Goal: Task Accomplishment & Management: Manage account settings

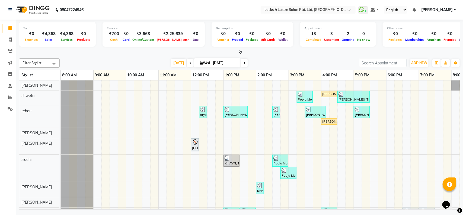
scroll to position [0, 10]
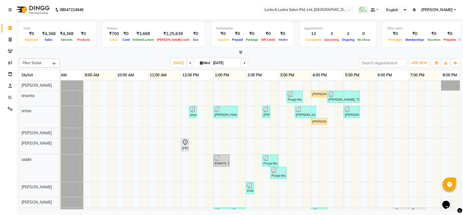
click at [243, 62] on icon at bounding box center [244, 62] width 2 height 3
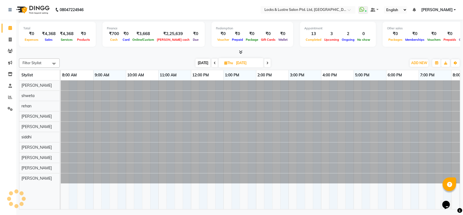
scroll to position [0, 121]
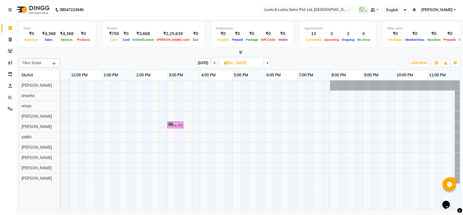
click at [215, 60] on span at bounding box center [215, 63] width 7 height 8
type input "[DATE]"
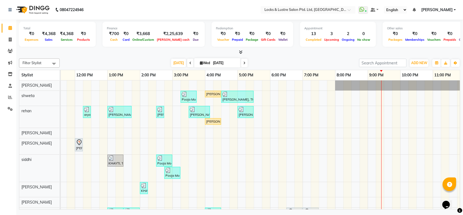
scroll to position [0, 116]
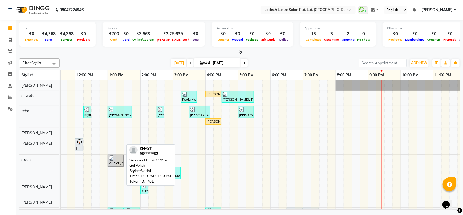
click at [112, 163] on div "KHAYTI, TK01, 01:00 PM-01:30 PM, PROMO 199 - Gel Polish" at bounding box center [115, 160] width 15 height 10
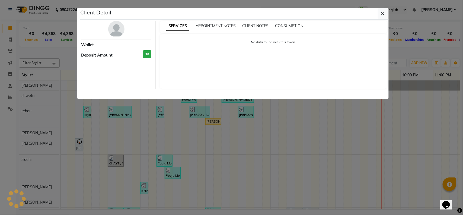
select select "3"
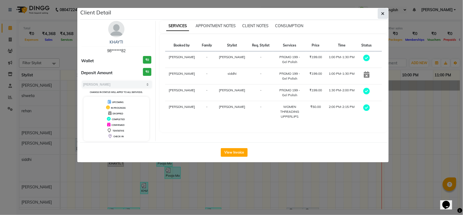
click at [383, 9] on button "button" at bounding box center [383, 13] width 10 height 10
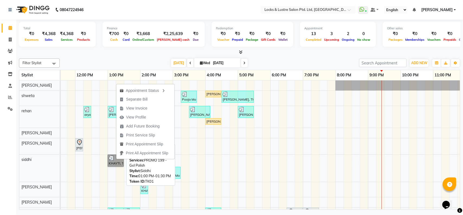
click at [113, 162] on link "KHAYTI, TK01, 01:00 PM-01:30 PM, PROMO 199 - Gel Polish" at bounding box center [116, 160] width 16 height 12
select select "3"
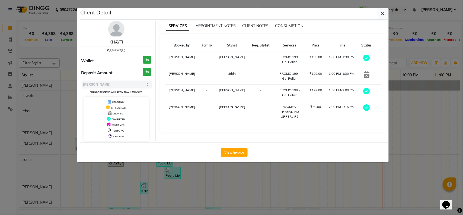
click at [116, 41] on link "KHAYTI" at bounding box center [117, 42] width 14 height 5
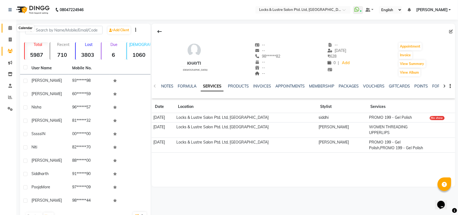
click at [9, 27] on icon at bounding box center [10, 28] width 4 height 4
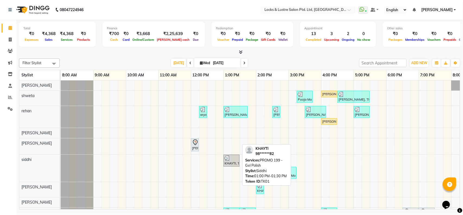
click at [235, 161] on div "KHAYTI, TK01, 01:00 PM-01:30 PM, PROMO 199 - Gel Polish" at bounding box center [231, 160] width 15 height 10
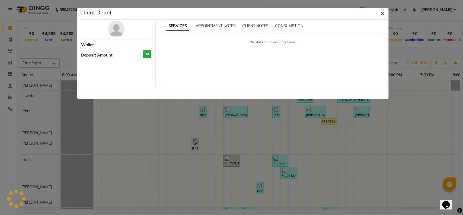
select select "3"
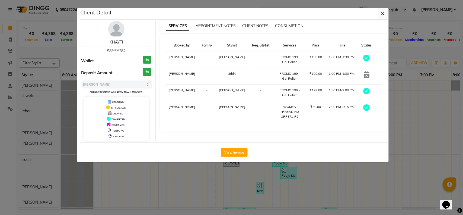
click at [119, 42] on link "KHAYTI" at bounding box center [117, 42] width 14 height 5
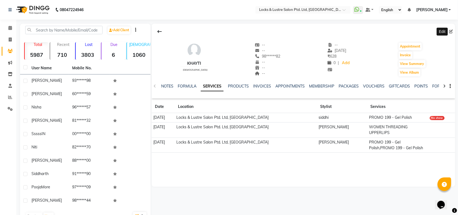
click at [450, 29] on span at bounding box center [452, 32] width 6 height 6
click at [451, 33] on icon at bounding box center [451, 32] width 4 height 4
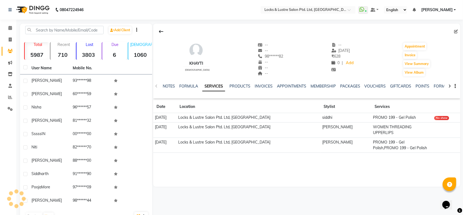
select select "[DEMOGRAPHIC_DATA]"
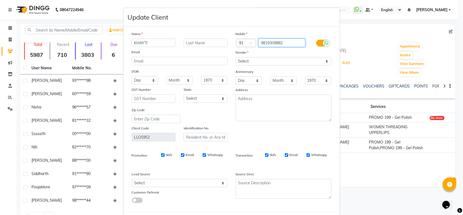
click at [269, 41] on input "9819309882" at bounding box center [281, 43] width 47 height 8
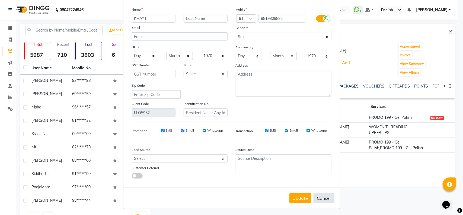
click at [316, 196] on button "Cancel" at bounding box center [324, 198] width 21 height 10
select select
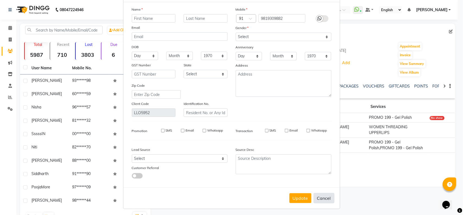
select select
checkbox input "false"
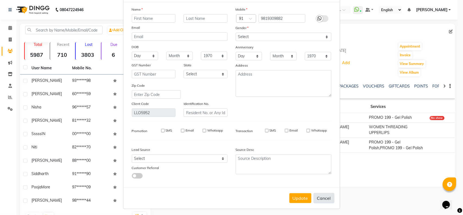
checkbox input "false"
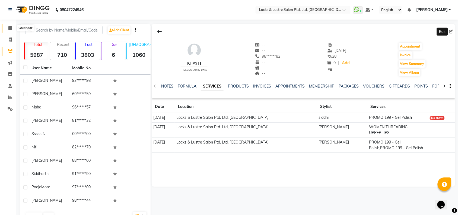
click at [9, 30] on icon at bounding box center [10, 28] width 4 height 4
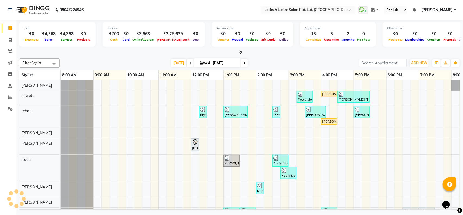
scroll to position [0, 121]
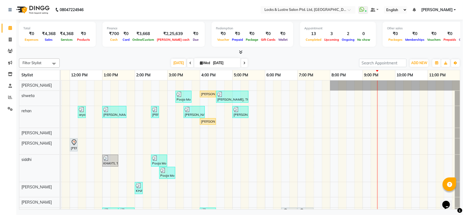
click at [243, 63] on icon at bounding box center [244, 62] width 2 height 3
type input "[DATE]"
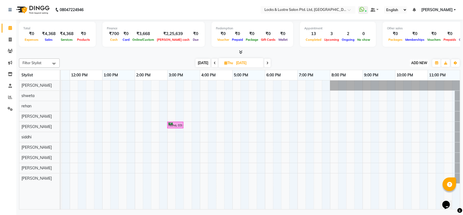
click at [418, 61] on span "ADD NEW" at bounding box center [419, 63] width 16 height 4
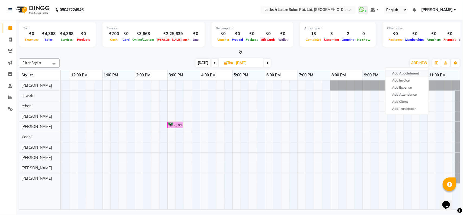
click at [403, 73] on button "Add Appointment" at bounding box center [407, 73] width 43 height 7
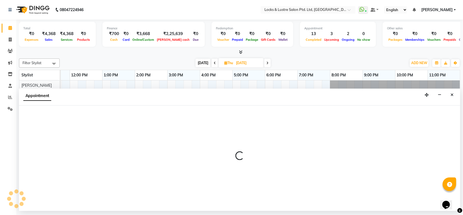
select select "540"
select select "tentative"
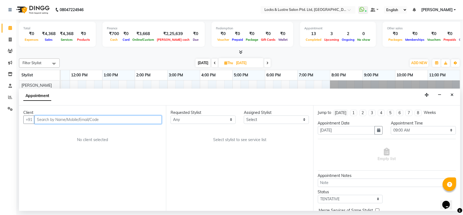
paste input "9819309882"
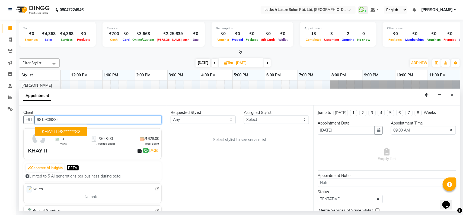
type input "9819309882"
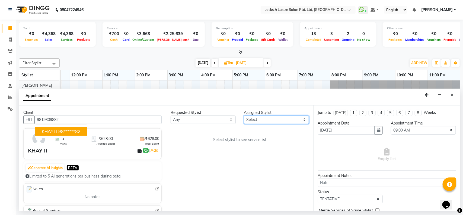
click at [259, 120] on select "Select [PERSON_NAME] [PERSON_NAME] [PERSON_NAME] [PERSON_NAME] [PERSON_NAME] sh…" at bounding box center [276, 119] width 65 height 8
select select "62982"
click at [244, 115] on select "Select [PERSON_NAME] [PERSON_NAME] [PERSON_NAME] [PERSON_NAME] [PERSON_NAME] sh…" at bounding box center [276, 119] width 65 height 8
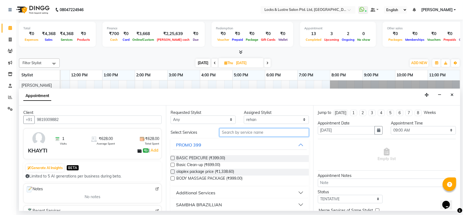
click at [236, 132] on input "text" at bounding box center [264, 132] width 90 height 8
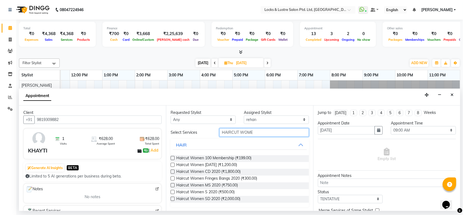
type input "HAIRCUT WOME"
click at [175, 158] on div "Haircut Women 100 Membership (₹199.00)" at bounding box center [240, 158] width 138 height 7
click at [173, 157] on label at bounding box center [173, 158] width 4 height 4
click at [173, 157] on input "checkbox" at bounding box center [173, 158] width 4 height 4
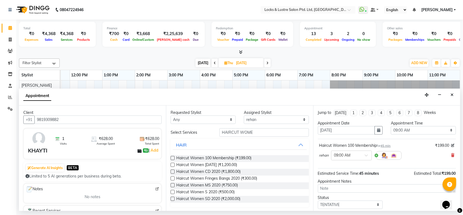
click at [173, 157] on label at bounding box center [173, 158] width 4 height 4
click at [173, 157] on input "checkbox" at bounding box center [173, 158] width 4 height 4
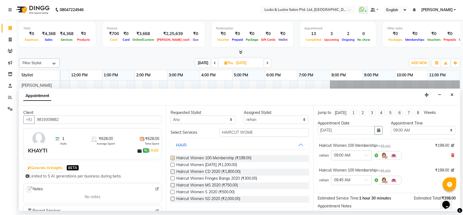
checkbox input "false"
click at [241, 131] on input "HAIRCUT WOME" at bounding box center [264, 132] width 90 height 8
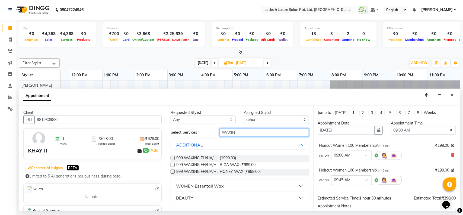
type input "WAXIN"
click at [268, 118] on select "Select [PERSON_NAME] [PERSON_NAME] [PERSON_NAME] [PERSON_NAME] [PERSON_NAME] sh…" at bounding box center [276, 119] width 65 height 8
select select "89165"
click at [244, 115] on select "Select [PERSON_NAME] [PERSON_NAME] [PERSON_NAME] [PERSON_NAME] [PERSON_NAME] sh…" at bounding box center [276, 119] width 65 height 8
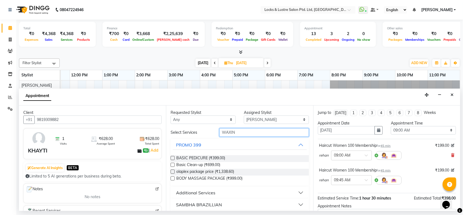
click at [239, 133] on input "WAXIN" at bounding box center [264, 132] width 90 height 8
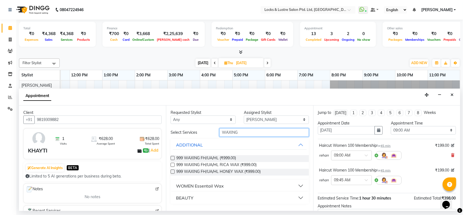
type input "WAXING"
click at [171, 158] on label at bounding box center [173, 158] width 4 height 4
click at [171, 158] on input "checkbox" at bounding box center [173, 158] width 4 height 4
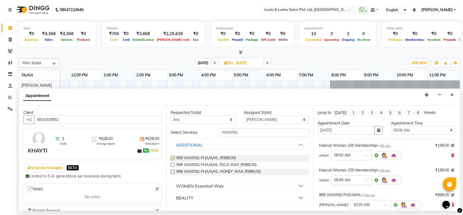
checkbox input "false"
click at [238, 130] on input "WAXING" at bounding box center [264, 132] width 90 height 8
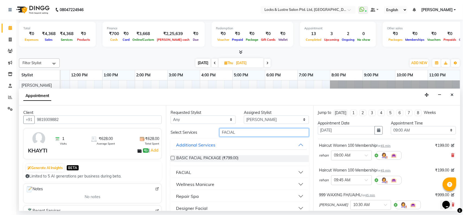
type input "FACIAL"
click at [172, 157] on label at bounding box center [173, 158] width 4 height 4
click at [172, 157] on input "checkbox" at bounding box center [173, 158] width 4 height 4
checkbox input "false"
click at [234, 130] on input "FACIAL" at bounding box center [264, 132] width 90 height 8
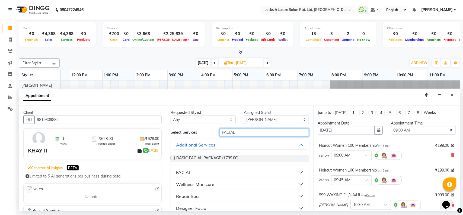
click at [234, 130] on input "FACIAL" at bounding box center [264, 132] width 90 height 8
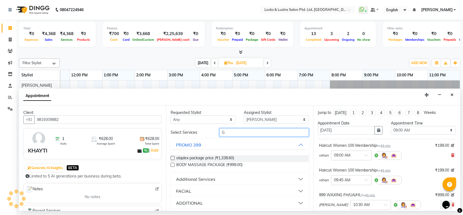
type input "G"
click at [261, 119] on select "Select [PERSON_NAME] [PERSON_NAME] [PERSON_NAME] [PERSON_NAME] [PERSON_NAME] sh…" at bounding box center [276, 119] width 65 height 8
select select "90379"
click at [244, 115] on select "Select [PERSON_NAME] [PERSON_NAME] [PERSON_NAME] [PERSON_NAME] [PERSON_NAME] sh…" at bounding box center [276, 119] width 65 height 8
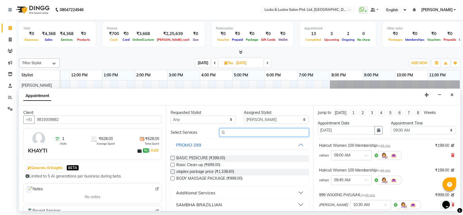
click at [238, 130] on input "G" at bounding box center [264, 132] width 90 height 8
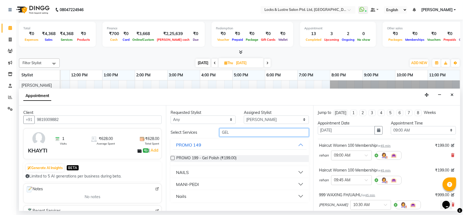
type input "GEL"
click at [171, 158] on label at bounding box center [173, 158] width 4 height 4
click at [171, 158] on input "checkbox" at bounding box center [173, 158] width 4 height 4
checkbox input "false"
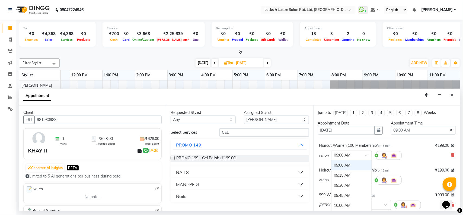
click at [354, 156] on input "text" at bounding box center [346, 155] width 24 height 6
click at [342, 180] on div "10:30 AM" at bounding box center [351, 179] width 40 height 10
click at [352, 179] on input "text" at bounding box center [346, 180] width 24 height 6
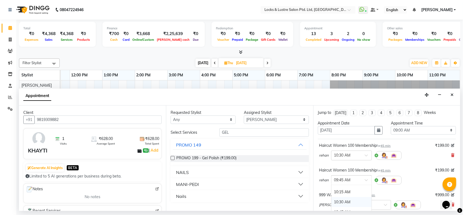
click at [342, 200] on div "10:30 AM" at bounding box center [351, 202] width 40 height 10
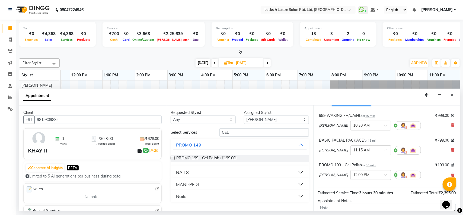
scroll to position [81, 0]
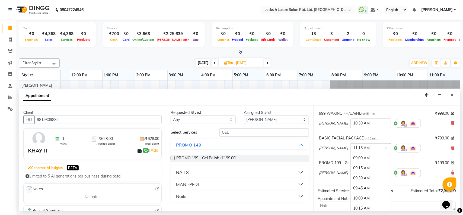
click at [356, 148] on input "text" at bounding box center [365, 148] width 24 height 6
click at [418, 138] on div "BASIC FACIAL PACKAGE for 45 min ₹799.00" at bounding box center [386, 138] width 135 height 6
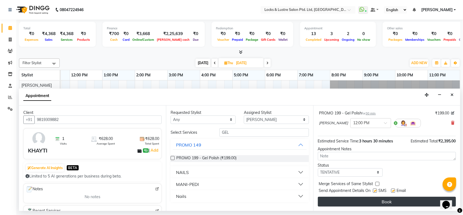
click at [376, 203] on button "Book" at bounding box center [387, 201] width 138 height 10
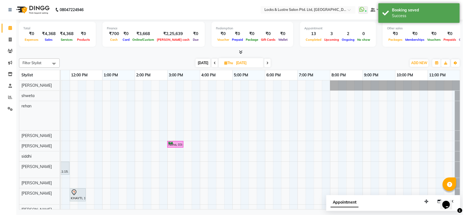
scroll to position [0, 0]
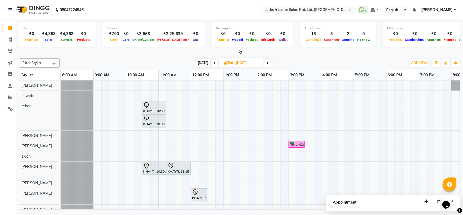
click at [214, 61] on icon at bounding box center [215, 62] width 2 height 3
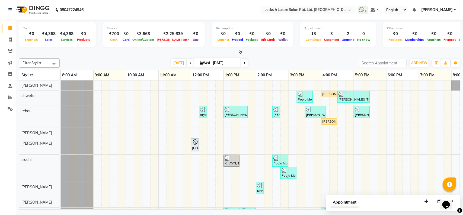
click at [296, 59] on div "[DATE] [DATE]" at bounding box center [209, 63] width 294 height 8
click at [243, 63] on icon at bounding box center [244, 62] width 2 height 3
type input "[DATE]"
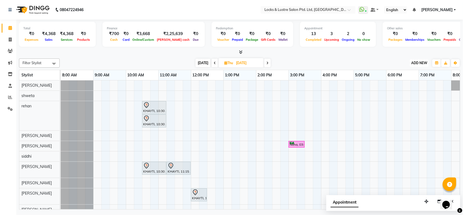
click at [416, 61] on span "ADD NEW" at bounding box center [419, 63] width 16 height 4
click at [403, 72] on button "Add Appointment" at bounding box center [407, 73] width 43 height 7
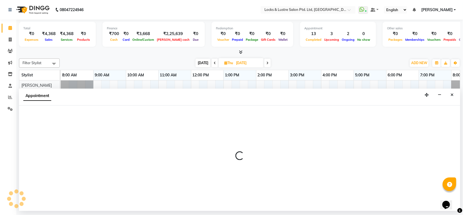
select select "540"
select select "tentative"
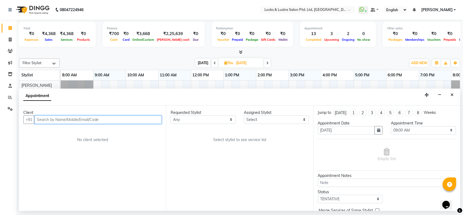
click at [81, 118] on input "text" at bounding box center [97, 119] width 127 height 8
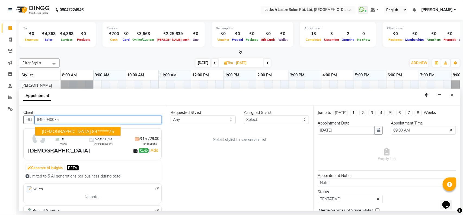
click at [58, 131] on span "[DEMOGRAPHIC_DATA]" at bounding box center [66, 130] width 49 height 5
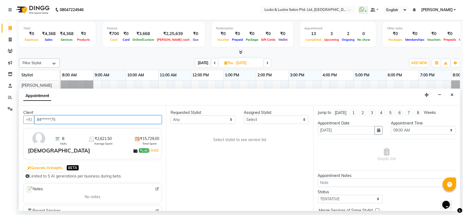
type input "84******75"
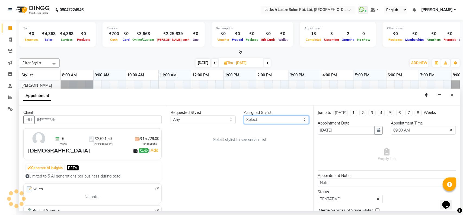
click at [263, 120] on select "Select [PERSON_NAME] [PERSON_NAME] [PERSON_NAME] [PERSON_NAME] [PERSON_NAME] sh…" at bounding box center [276, 119] width 65 height 8
select select "62982"
click at [244, 115] on select "Select [PERSON_NAME] [PERSON_NAME] [PERSON_NAME] [PERSON_NAME] [PERSON_NAME] sh…" at bounding box center [276, 119] width 65 height 8
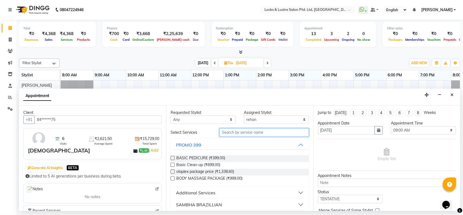
click at [242, 132] on input "text" at bounding box center [264, 132] width 90 height 8
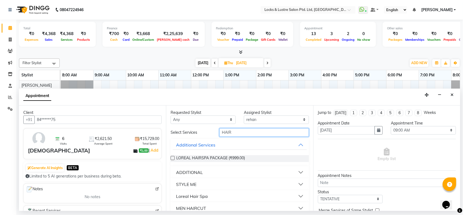
click at [242, 132] on input "HAIR" at bounding box center [264, 132] width 90 height 8
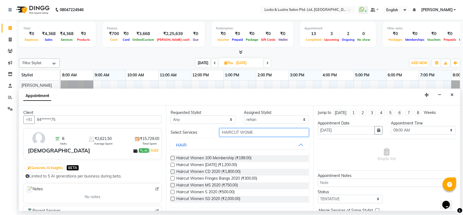
type input "HAIRCUT WOME"
click at [174, 157] on label at bounding box center [173, 158] width 4 height 4
click at [174, 157] on input "checkbox" at bounding box center [173, 158] width 4 height 4
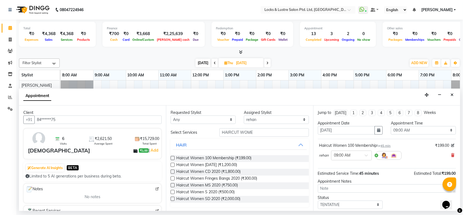
click at [174, 157] on label at bounding box center [173, 158] width 4 height 4
click at [174, 157] on input "checkbox" at bounding box center [173, 158] width 4 height 4
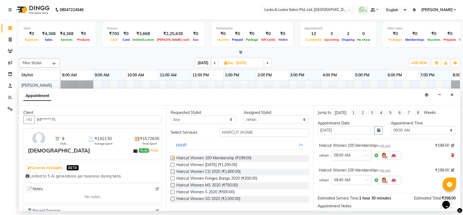
checkbox input "false"
click at [350, 155] on input "text" at bounding box center [346, 155] width 24 height 6
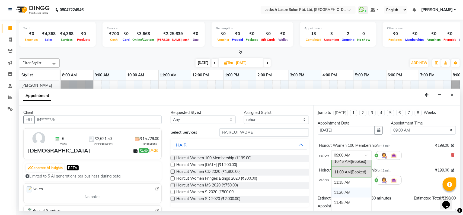
scroll to position [75, 0]
click at [341, 191] on div "11:30 AM" at bounding box center [351, 192] width 40 height 10
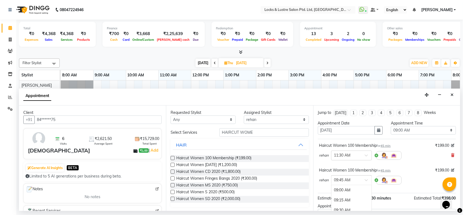
click at [342, 177] on div "× 09:45 AM" at bounding box center [351, 180] width 41 height 10
click at [349, 191] on div "11:30 AM" at bounding box center [351, 193] width 40 height 10
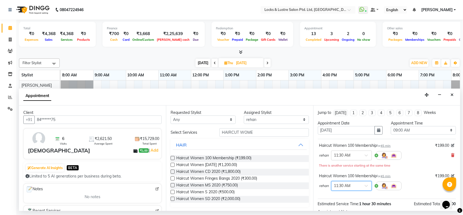
scroll to position [63, 0]
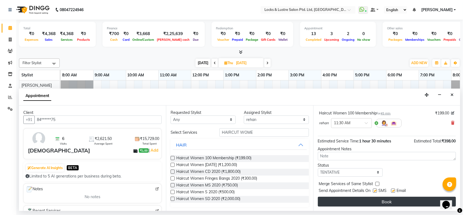
click at [349, 198] on button "Book" at bounding box center [387, 201] width 138 height 10
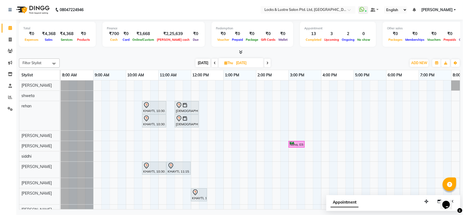
click at [164, 54] on div at bounding box center [239, 52] width 441 height 6
click at [268, 62] on icon at bounding box center [267, 62] width 2 height 3
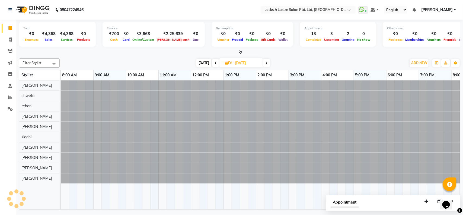
scroll to position [0, 121]
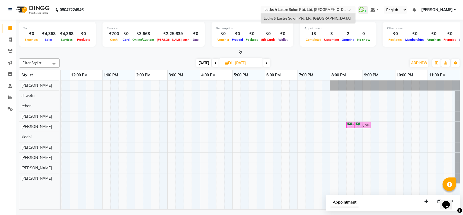
click at [315, 11] on input "text" at bounding box center [302, 10] width 79 height 5
click at [294, 59] on div "[DATE] [DATE]" at bounding box center [232, 63] width 341 height 8
click at [203, 61] on span "[DATE]" at bounding box center [203, 63] width 15 height 8
type input "[DATE]"
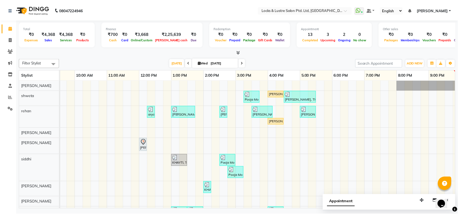
scroll to position [30, 0]
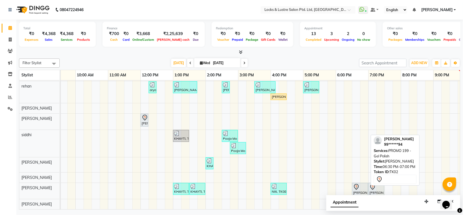
click at [362, 184] on div at bounding box center [360, 186] width 14 height 7
select select "7"
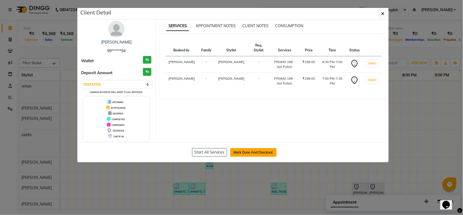
click at [258, 151] on button "Mark Done And Checkout" at bounding box center [253, 152] width 46 height 9
select select "service"
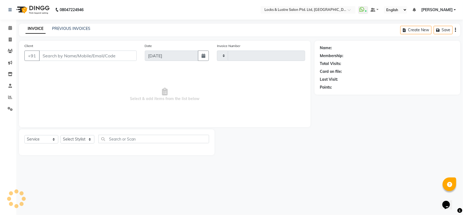
type input "2166"
select select "5928"
type input "99******94"
select select "90379"
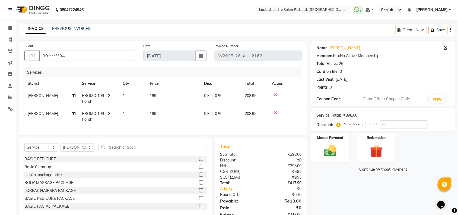
click at [43, 95] on span "[PERSON_NAME]" at bounding box center [43, 95] width 30 height 5
select select "90379"
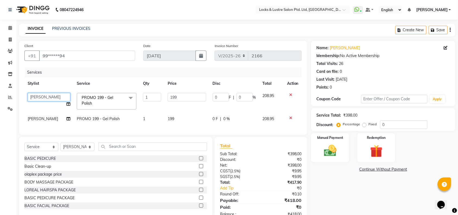
click at [41, 98] on select "[PERSON_NAME] Admin [PERSON_NAME] Ana's [PERSON_NAME] [PERSON_NAME] [PERSON_NAM…" at bounding box center [49, 97] width 43 height 8
select select "89163"
click at [182, 103] on td "199" at bounding box center [186, 101] width 45 height 23
click at [37, 117] on span "[PERSON_NAME]" at bounding box center [43, 118] width 30 height 5
select select "90379"
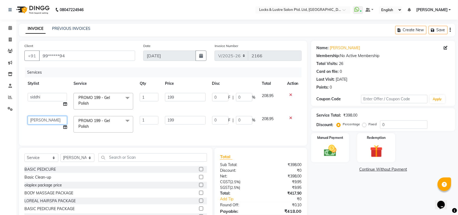
click at [37, 117] on select "[PERSON_NAME] Admin [PERSON_NAME] Ana's [PERSON_NAME] [PERSON_NAME] [PERSON_NAM…" at bounding box center [47, 120] width 39 height 8
select select "89163"
click at [37, 115] on td "[PERSON_NAME] Admin [PERSON_NAME] Ana's [PERSON_NAME] [PERSON_NAME] [PERSON_NAM…" at bounding box center [47, 124] width 46 height 23
click at [36, 121] on select "[PERSON_NAME] Admin [PERSON_NAME] Ana's [PERSON_NAME] [PERSON_NAME] [PERSON_NAM…" at bounding box center [47, 120] width 39 height 8
select select "62976"
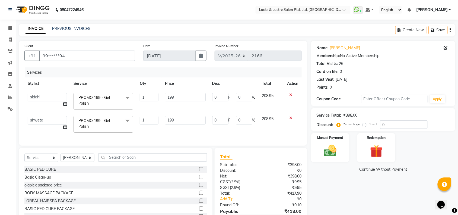
click at [42, 129] on td "[PERSON_NAME] Admin [PERSON_NAME] Ana's [PERSON_NAME] [PERSON_NAME] [PERSON_NAM…" at bounding box center [47, 124] width 46 height 23
click at [177, 120] on input "199" at bounding box center [185, 120] width 40 height 8
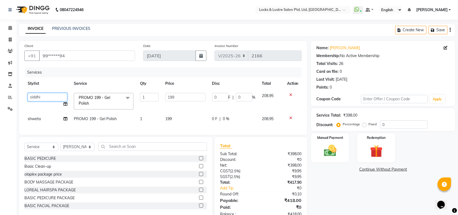
click at [41, 94] on select "[PERSON_NAME] Admin [PERSON_NAME] Ana's [PERSON_NAME] [PERSON_NAME] [PERSON_NAM…" at bounding box center [48, 97] width 40 height 8
select select "90379"
click at [178, 97] on input "199" at bounding box center [185, 97] width 40 height 8
type input "149"
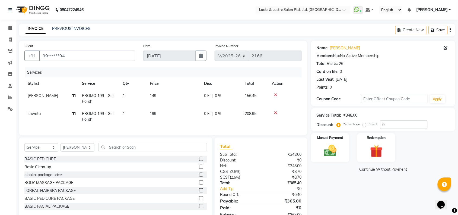
click at [171, 120] on td "199" at bounding box center [173, 116] width 54 height 18
select select "62976"
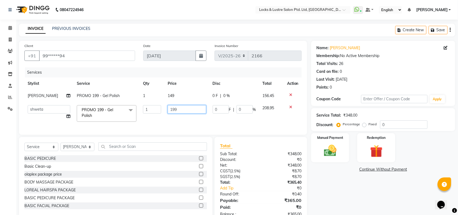
click at [175, 110] on input "199" at bounding box center [187, 109] width 39 height 8
type input "149"
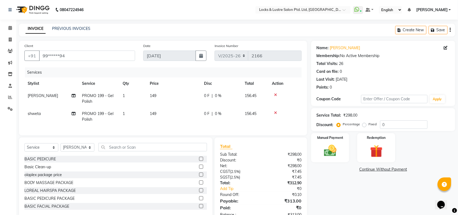
click at [182, 123] on td "149" at bounding box center [173, 116] width 54 height 18
select select "62976"
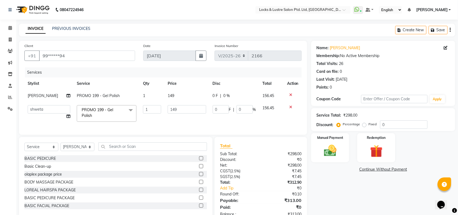
scroll to position [21, 0]
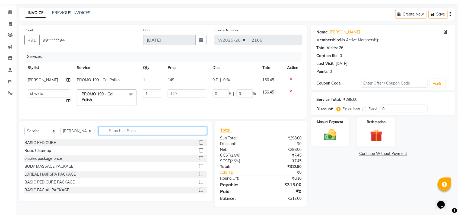
click at [122, 128] on input "text" at bounding box center [152, 130] width 108 height 8
type input "A"
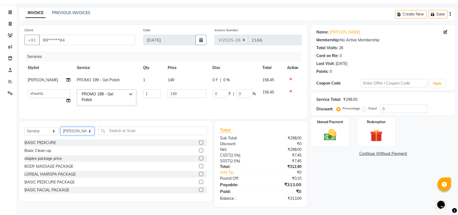
click at [71, 132] on select "Select Stylist [PERSON_NAME] Admin [PERSON_NAME] Ana's [PERSON_NAME] [PERSON_NA…" at bounding box center [77, 131] width 34 height 8
select select "89165"
click at [60, 127] on select "Select Stylist [PERSON_NAME] Admin [PERSON_NAME] Ana's [PERSON_NAME] [PERSON_NA…" at bounding box center [77, 131] width 34 height 8
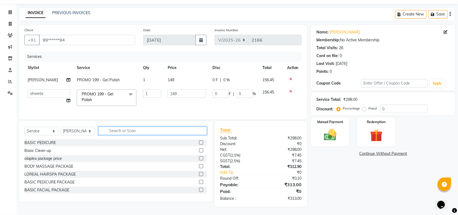
click at [140, 130] on input "text" at bounding box center [152, 130] width 108 height 8
type input "DTAN"
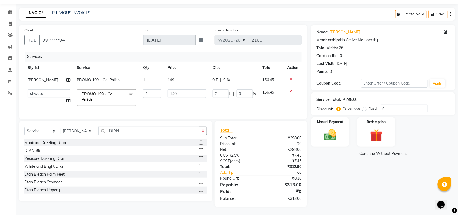
click at [199, 150] on label at bounding box center [201, 150] width 4 height 4
click at [199, 150] on input "checkbox" at bounding box center [201, 151] width 4 height 4
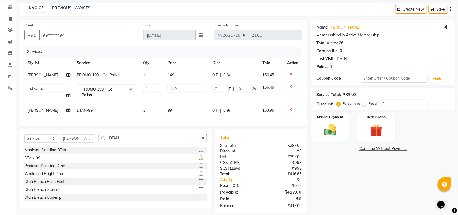
checkbox input "false"
click at [142, 142] on input "DTAN" at bounding box center [148, 138] width 101 height 8
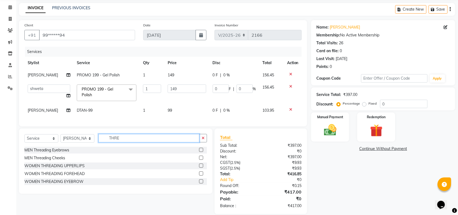
type input "THRE"
click at [201, 152] on label at bounding box center [201, 150] width 4 height 4
click at [201, 152] on input "checkbox" at bounding box center [201, 150] width 4 height 4
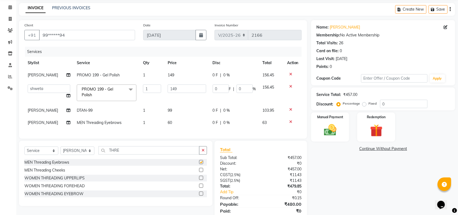
checkbox input "false"
click at [200, 195] on label at bounding box center [201, 193] width 4 height 4
click at [200, 195] on input "checkbox" at bounding box center [201, 194] width 4 height 4
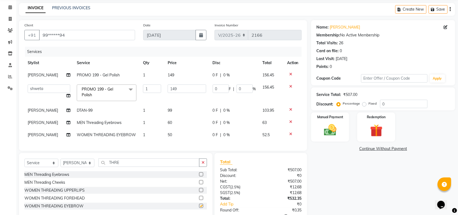
checkbox input "false"
click at [200, 200] on label at bounding box center [201, 198] width 4 height 4
click at [200, 200] on input "checkbox" at bounding box center [201, 198] width 4 height 4
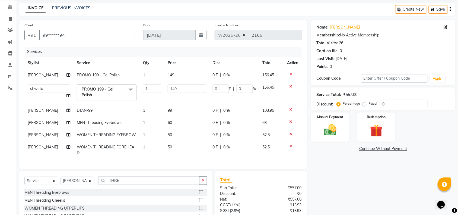
checkbox input "false"
click at [288, 120] on div at bounding box center [292, 122] width 11 height 4
click at [291, 121] on icon at bounding box center [290, 122] width 3 height 4
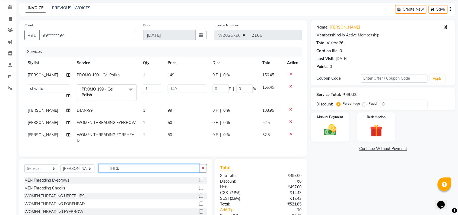
click at [136, 172] on input "THRE" at bounding box center [148, 168] width 101 height 8
type input "DTAN"
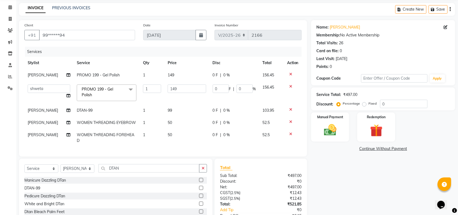
click at [199, 190] on label at bounding box center [201, 188] width 4 height 4
click at [199, 190] on input "checkbox" at bounding box center [201, 188] width 4 height 4
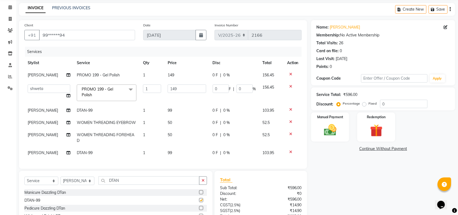
checkbox input "false"
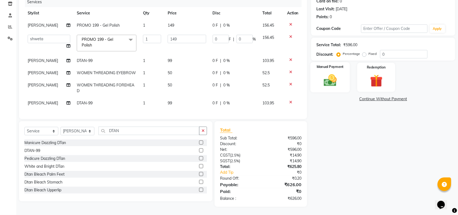
click at [338, 79] on img at bounding box center [330, 80] width 21 height 15
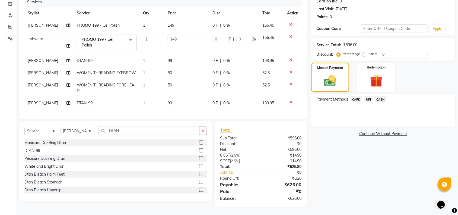
click at [355, 96] on span "CARD" at bounding box center [356, 99] width 12 height 6
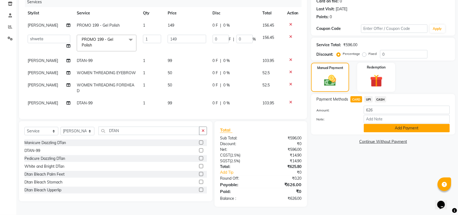
click at [389, 124] on button "Add Payment" at bounding box center [407, 128] width 86 height 8
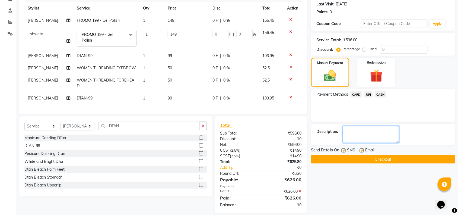
click at [364, 136] on textarea at bounding box center [371, 134] width 56 height 17
type textarea "716232,516364"
click at [367, 160] on button "Checkout" at bounding box center [383, 159] width 144 height 8
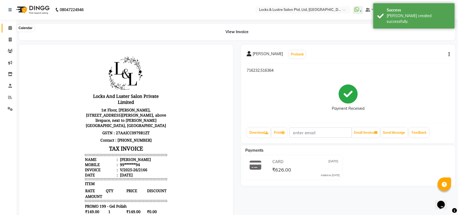
click at [9, 28] on icon at bounding box center [10, 28] width 4 height 4
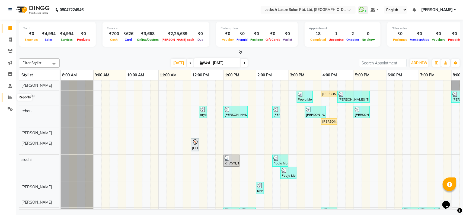
click at [10, 96] on icon at bounding box center [10, 97] width 4 height 4
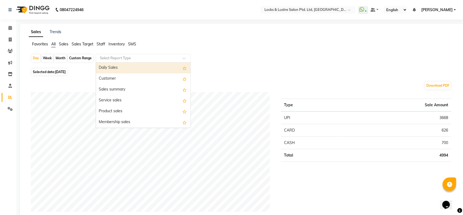
drag, startPoint x: 122, startPoint y: 57, endPoint x: 129, endPoint y: 60, distance: 7.7
click at [129, 60] on input "text" at bounding box center [138, 57] width 78 height 5
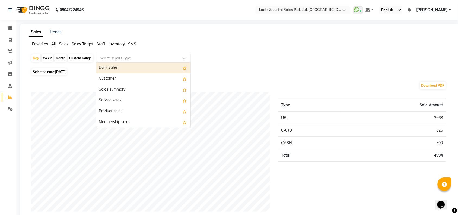
click at [127, 66] on div "Daily Sales" at bounding box center [143, 67] width 94 height 11
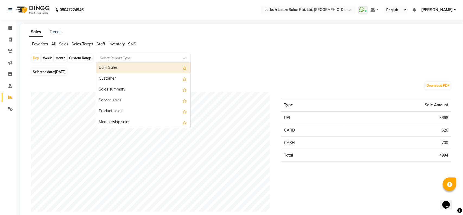
select select "full_report"
select select "csv"
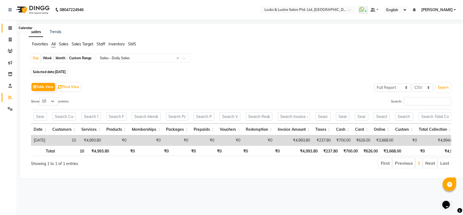
click at [9, 26] on icon at bounding box center [10, 28] width 4 height 4
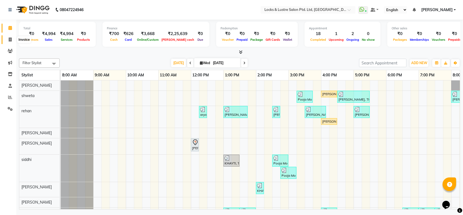
click at [8, 40] on span at bounding box center [9, 40] width 9 height 6
select select "service"
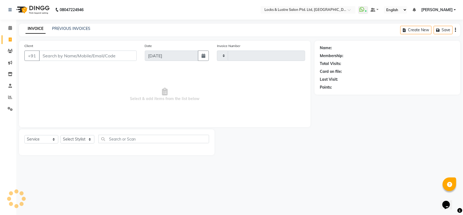
type input "2167"
select select "5928"
click at [81, 26] on link "PREVIOUS INVOICES" at bounding box center [71, 28] width 38 height 5
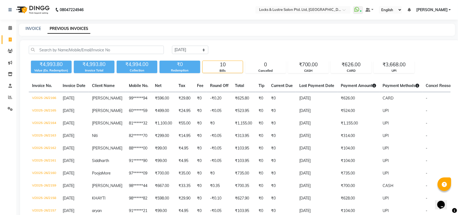
click at [398, 74] on div "[DATE] [DATE] Custom Range ₹4,993.80 Value (Ex. Redemption) ₹4,993.80 Invoice T…" at bounding box center [239, 139] width 439 height 198
click at [390, 63] on div "₹3,668.00" at bounding box center [394, 65] width 40 height 8
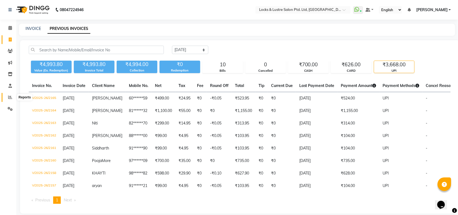
click at [10, 95] on icon at bounding box center [10, 97] width 4 height 4
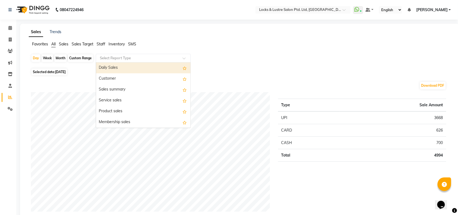
click at [118, 59] on input "text" at bounding box center [138, 57] width 78 height 5
click at [130, 66] on div "Daily Sales" at bounding box center [143, 67] width 94 height 11
select select "full_report"
select select "csv"
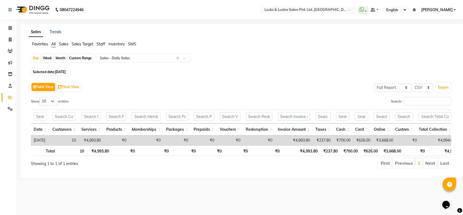
click at [97, 41] on span "Staff" at bounding box center [101, 43] width 9 height 5
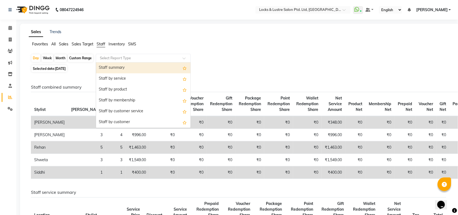
drag, startPoint x: 147, startPoint y: 57, endPoint x: 136, endPoint y: 66, distance: 13.8
click at [136, 62] on ng-select "Select Report Type Staff summary Staff by service Staff by product Staff by mem…" at bounding box center [143, 58] width 95 height 9
click at [136, 66] on div "Staff summary" at bounding box center [143, 67] width 94 height 11
select select "full_report"
select select "csv"
